Goal: Information Seeking & Learning: Learn about a topic

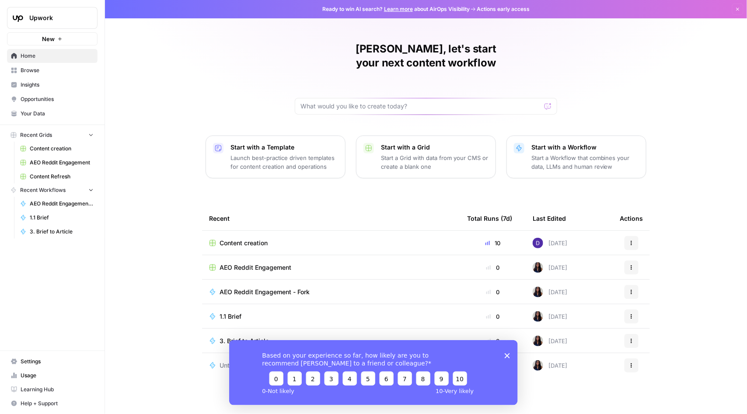
click at [507, 354] on icon "Close survey" at bounding box center [506, 355] width 5 height 5
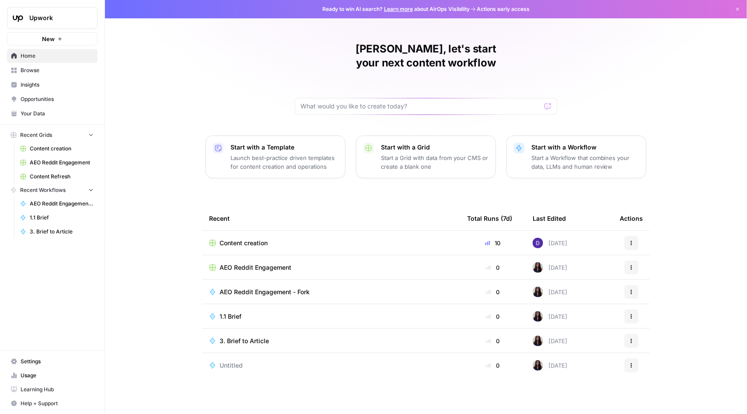
click at [60, 20] on span "Upwork" at bounding box center [55, 18] width 53 height 9
click at [37, 82] on span "Insights" at bounding box center [57, 85] width 73 height 8
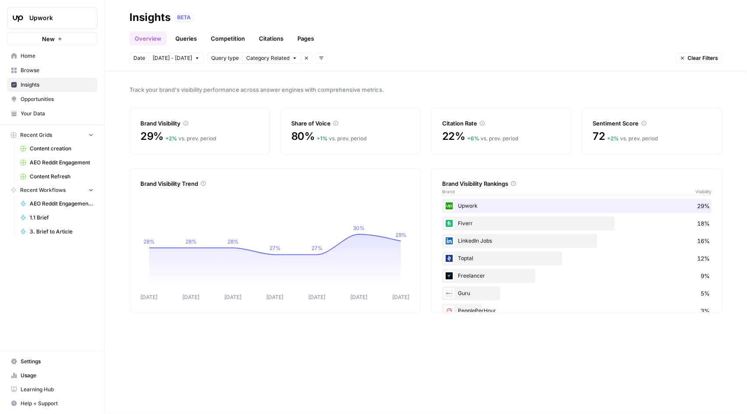
click at [280, 189] on div "Brand Visibility Trend [DATE] Oct [DATE] Oct [DATE] Oct [DATE] 28% 28% 28% 27% …" at bounding box center [274, 240] width 291 height 144
click at [357, 227] on tspan "30%" at bounding box center [359, 228] width 12 height 7
click at [621, 129] on div "Sentiment Score 72 + 2 % vs. prev. period" at bounding box center [652, 131] width 140 height 46
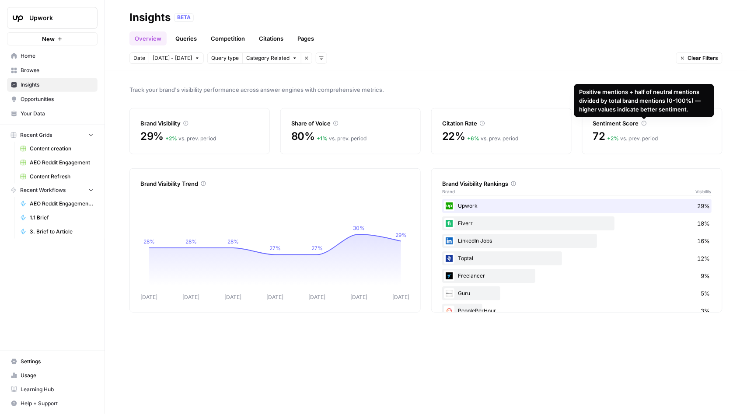
click at [642, 126] on icon at bounding box center [644, 123] width 5 height 5
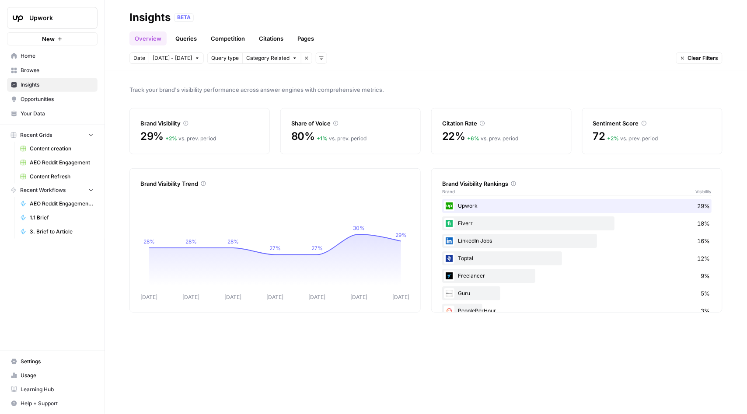
click at [168, 114] on div "Brand Visibility" at bounding box center [199, 117] width 119 height 19
click at [344, 257] on icon at bounding box center [275, 261] width 252 height 54
click at [494, 245] on div "LinkedIn Jobs 16%" at bounding box center [576, 241] width 269 height 14
click at [495, 241] on div "LinkedIn Jobs 16%" at bounding box center [576, 241] width 269 height 14
click at [193, 41] on link "Queries" at bounding box center [186, 38] width 32 height 14
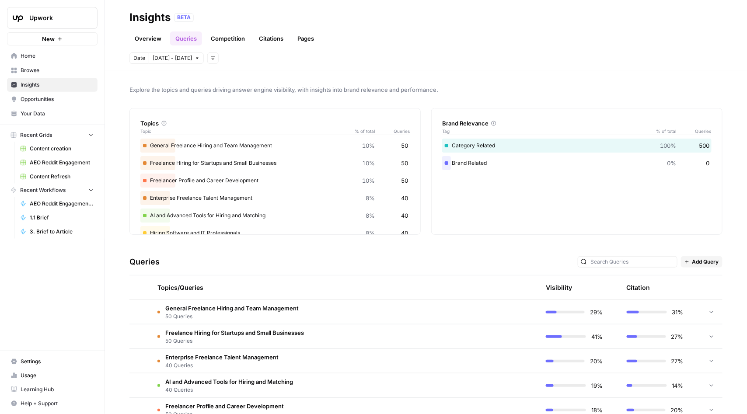
click at [234, 42] on link "Competition" at bounding box center [228, 38] width 45 height 14
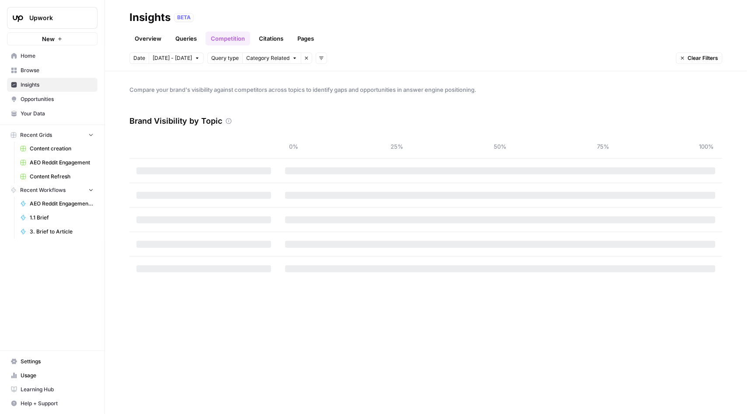
click at [262, 38] on link "Citations" at bounding box center [271, 38] width 35 height 14
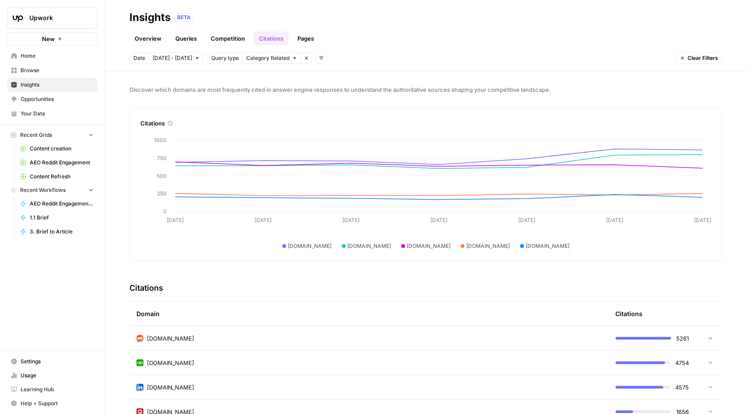
click at [268, 57] on span "Category Related" at bounding box center [267, 58] width 43 height 8
click at [267, 73] on span "Brand Related" at bounding box center [272, 77] width 55 height 9
click at [305, 37] on link "Pages" at bounding box center [305, 38] width 27 height 14
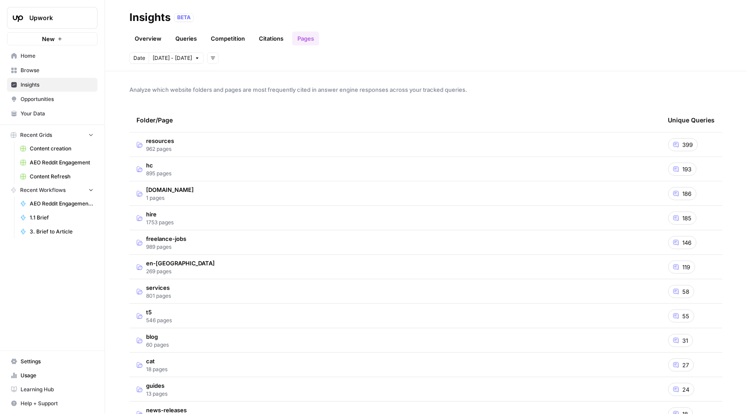
click at [174, 216] on span "hire" at bounding box center [160, 214] width 28 height 9
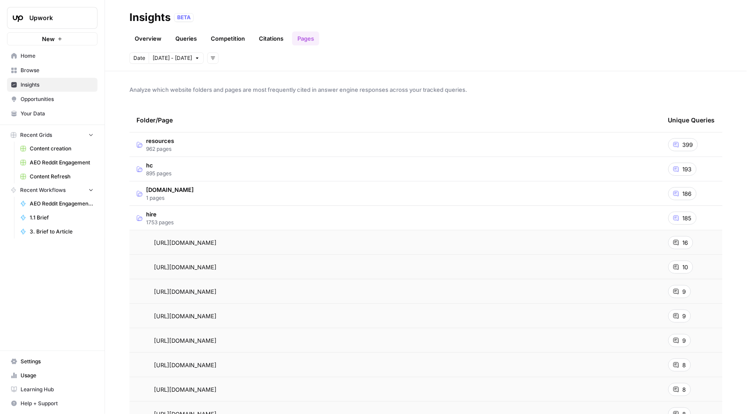
click at [267, 248] on td "[URL][DOMAIN_NAME]" at bounding box center [395, 242] width 532 height 24
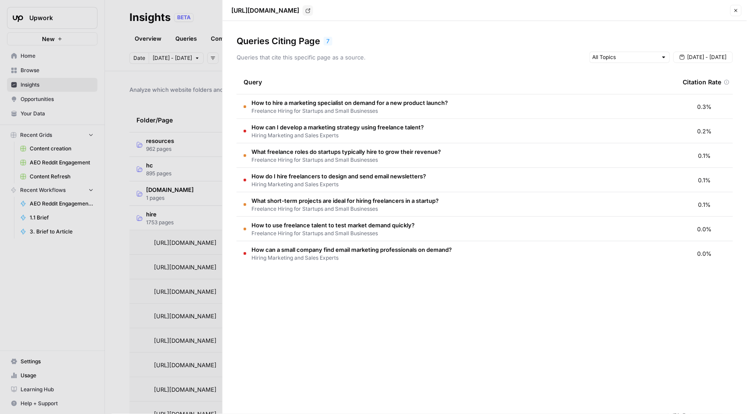
click at [311, 108] on span "Freelance Hiring for Startups and Small Businesses" at bounding box center [349, 111] width 196 height 8
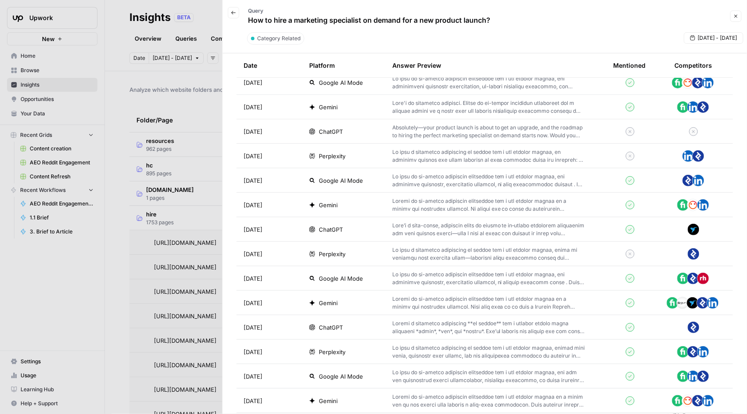
scroll to position [311, 0]
